Goal: Task Accomplishment & Management: Use online tool/utility

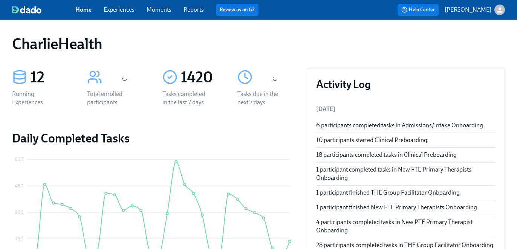
click at [124, 8] on link "Experiences" at bounding box center [119, 9] width 31 height 7
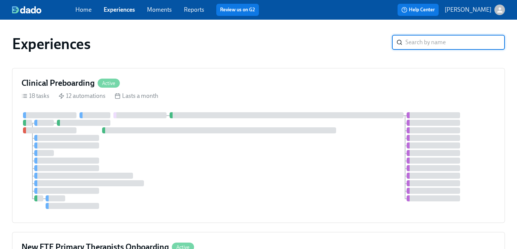
scroll to position [1, 0]
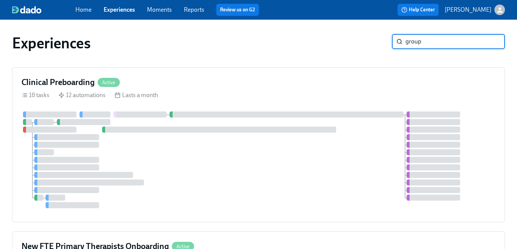
type input "group"
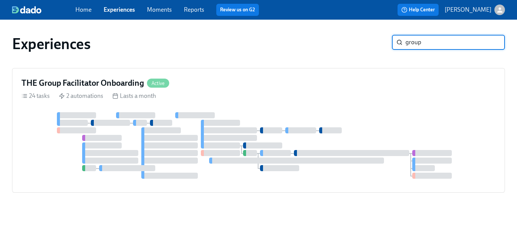
scroll to position [0, 0]
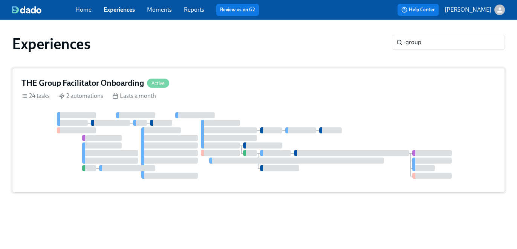
click at [382, 98] on div "24 tasks 2 automations Lasts a month" at bounding box center [258, 96] width 474 height 8
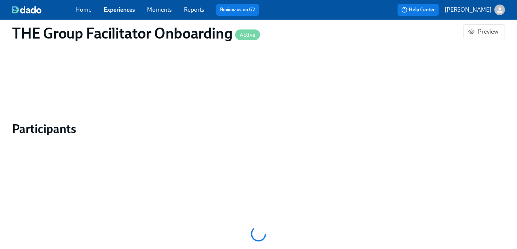
scroll to position [588, 0]
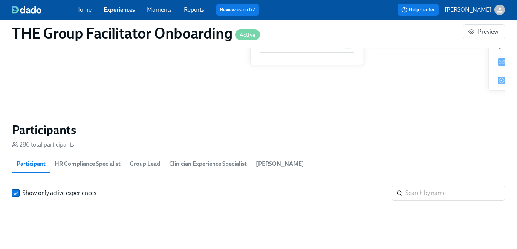
click at [415, 185] on input "search" at bounding box center [456, 192] width 100 height 15
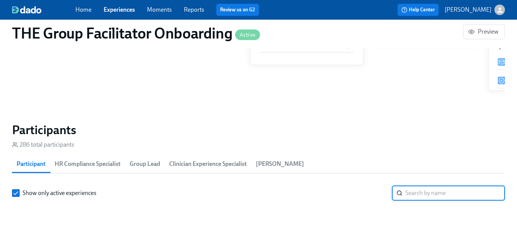
click at [88, 158] on span "HR Compliance Specialist" at bounding box center [88, 163] width 66 height 11
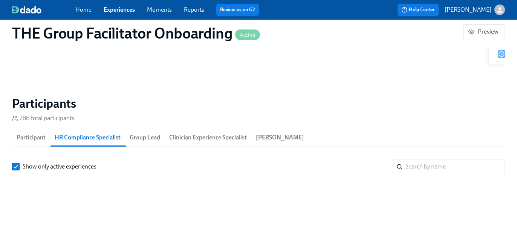
scroll to position [0, 10485]
click at [431, 164] on input "search" at bounding box center [456, 166] width 100 height 15
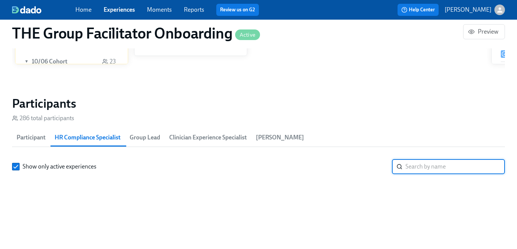
click at [435, 165] on input "search" at bounding box center [456, 166] width 100 height 15
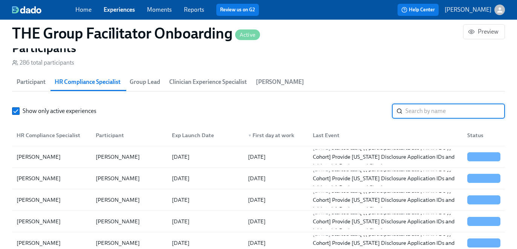
scroll to position [684, 0]
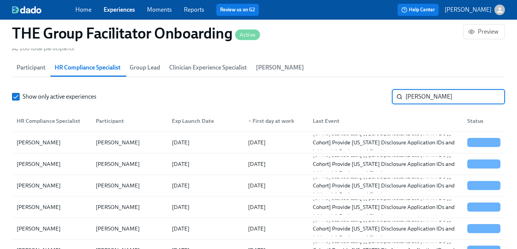
type input "kristy"
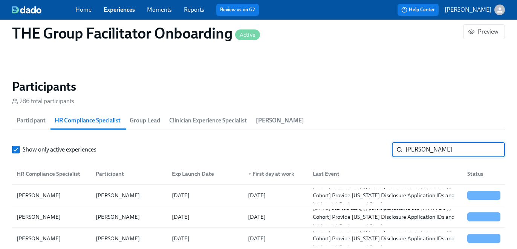
scroll to position [627, 0]
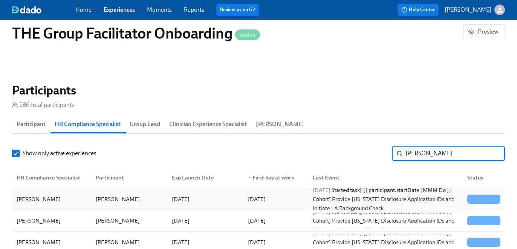
click at [432, 198] on div "2025/10/13 Started task [ {{ participant.startDate | MMM Do }} Cohort] Provide …" at bounding box center [386, 198] width 152 height 27
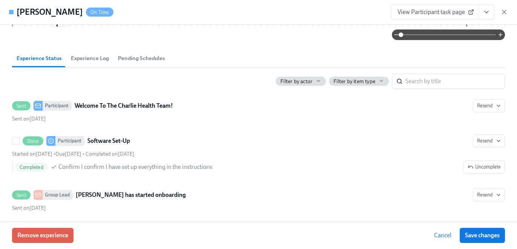
scroll to position [226, 0]
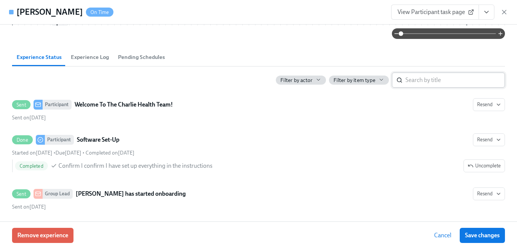
click at [429, 74] on input "search" at bounding box center [456, 79] width 100 height 15
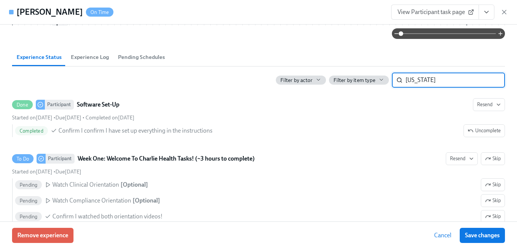
type input "utah"
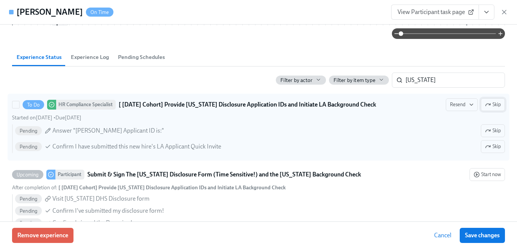
click at [492, 103] on span "Skip" at bounding box center [493, 105] width 16 height 8
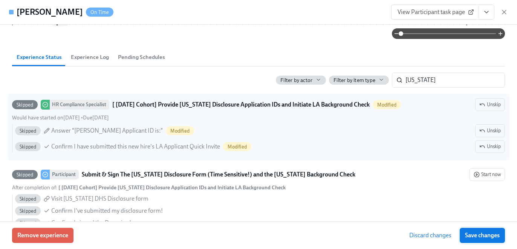
click at [483, 236] on span "Save changes" at bounding box center [482, 235] width 35 height 8
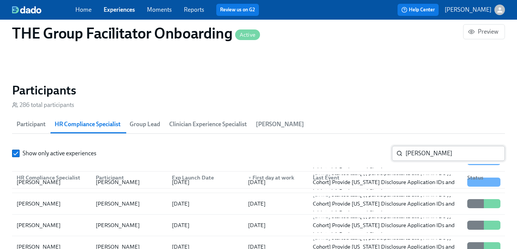
click at [430, 147] on input "kristy" at bounding box center [456, 153] width 100 height 15
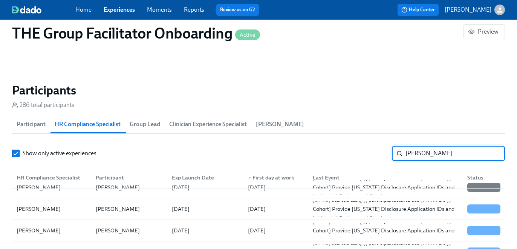
scroll to position [17, 0]
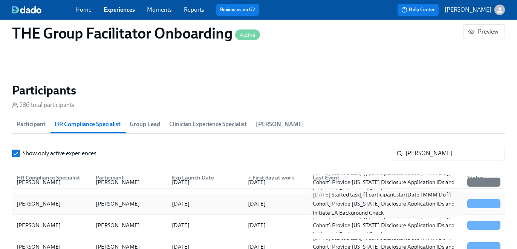
click at [433, 200] on div "2025/10/13 Started task [ {{ participant.startDate | MMM Do }} Cohort] Provide …" at bounding box center [386, 203] width 152 height 27
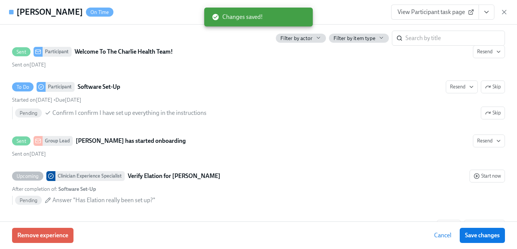
scroll to position [266, 0]
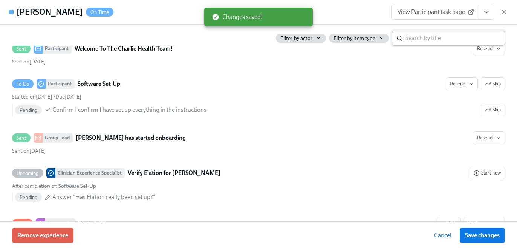
click at [435, 35] on input "search" at bounding box center [456, 38] width 100 height 15
type input "utah"
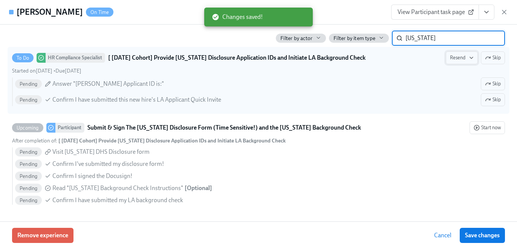
scroll to position [256, 0]
click at [488, 61] on span "Skip" at bounding box center [493, 58] width 16 height 8
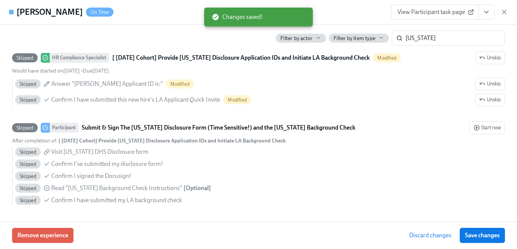
click at [483, 239] on button "Save changes" at bounding box center [482, 234] width 45 height 15
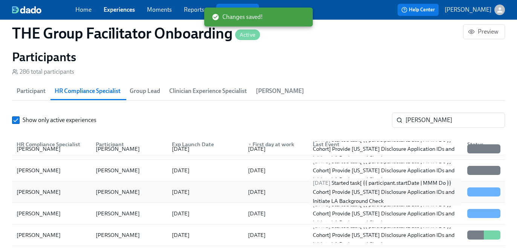
scroll to position [661, 0]
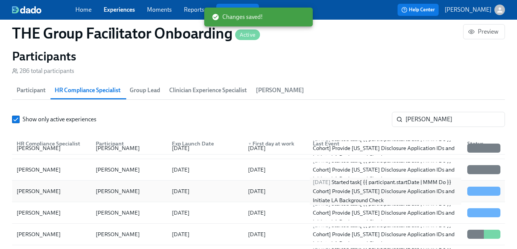
click at [431, 190] on div "2025/10/13 Started task [ {{ participant.startDate | MMM Do }} Cohort] Provide …" at bounding box center [386, 190] width 152 height 27
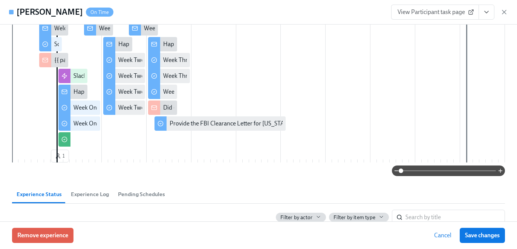
scroll to position [74, 0]
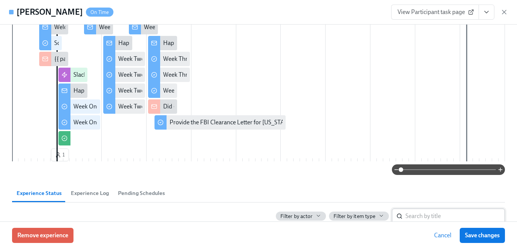
click at [430, 215] on input "search" at bounding box center [456, 215] width 100 height 15
type input "utah"
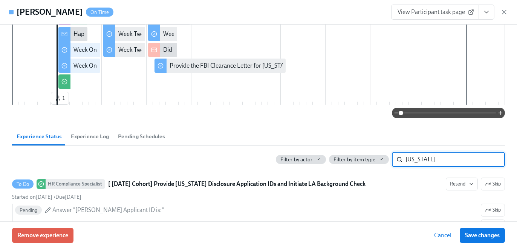
scroll to position [166, 0]
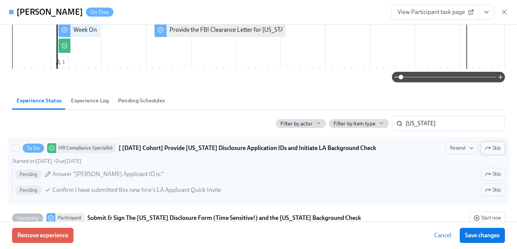
click at [491, 150] on span "Skip" at bounding box center [493, 148] width 16 height 8
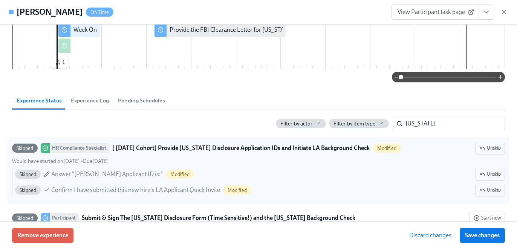
click at [481, 228] on button "Save changes" at bounding box center [482, 234] width 45 height 15
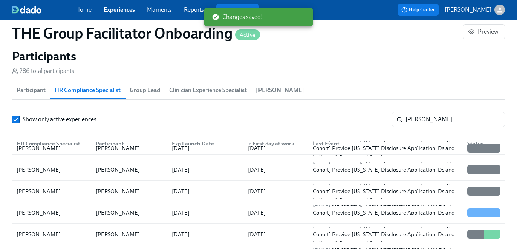
scroll to position [21, 0]
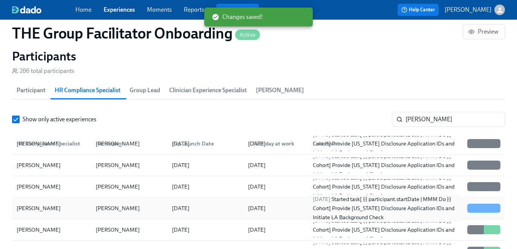
click at [344, 213] on div "2025/10/13 Started task [ {{ participant.startDate | MMM Do }} Cohort] Provide …" at bounding box center [386, 207] width 152 height 27
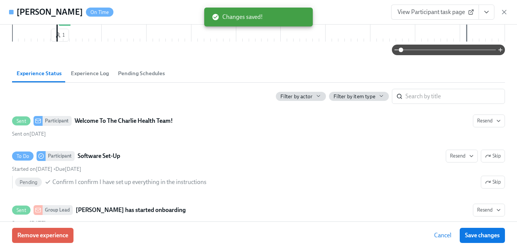
scroll to position [246, 0]
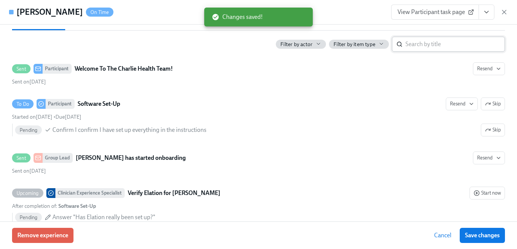
click at [425, 51] on input "search" at bounding box center [456, 44] width 100 height 15
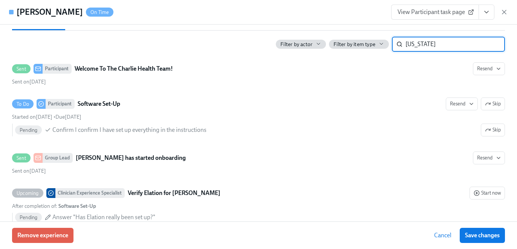
type input "utah"
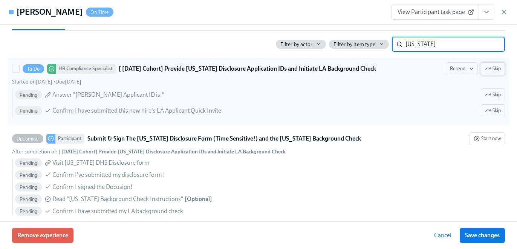
click at [489, 68] on icon "button" at bounding box center [488, 69] width 6 height 6
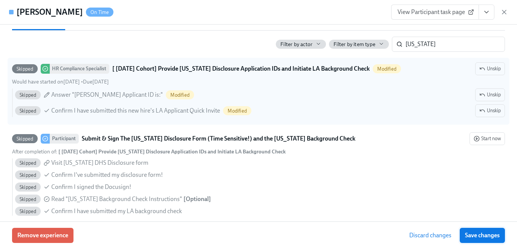
click at [494, 235] on span "Save changes" at bounding box center [482, 235] width 35 height 8
